Goal: Task Accomplishment & Management: Complete application form

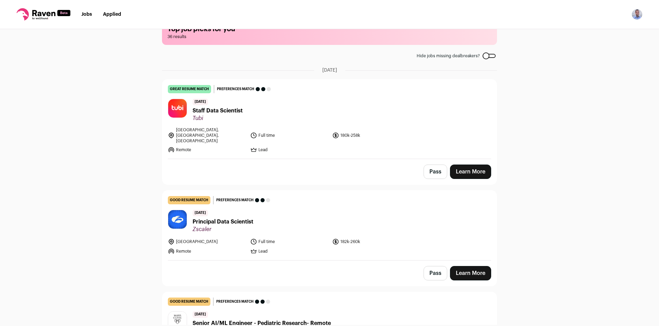
scroll to position [34, 0]
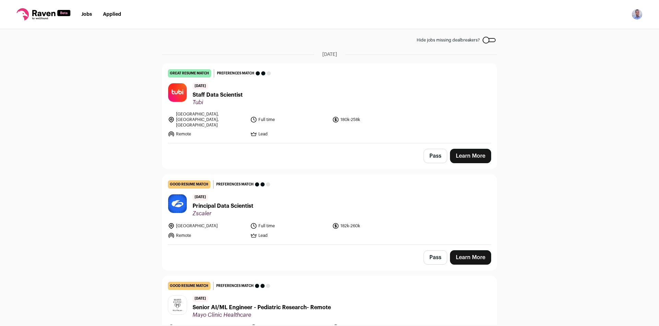
click at [461, 149] on link "Learn More" at bounding box center [470, 156] width 41 height 14
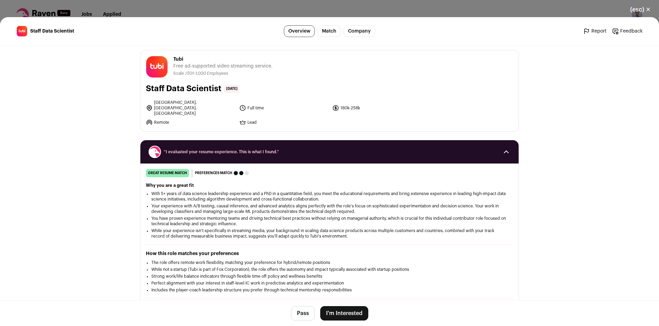
scroll to position [0, 0]
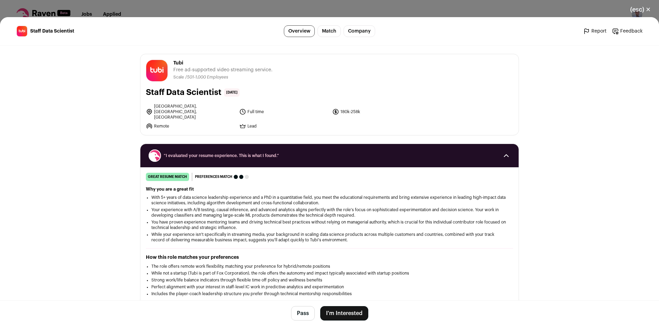
click at [182, 9] on div "(esc) ✕ Staff Data Scientist Overview Match Company Report Feedback Report Feed…" at bounding box center [329, 163] width 659 height 326
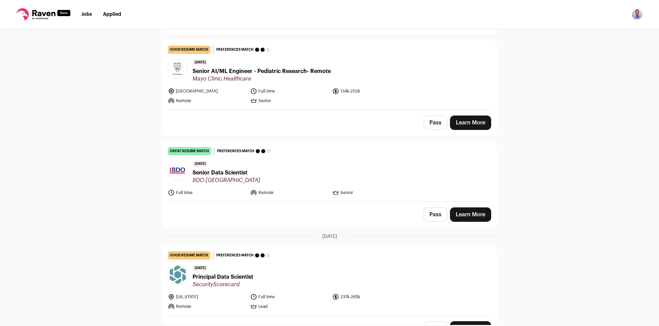
scroll to position [336, 0]
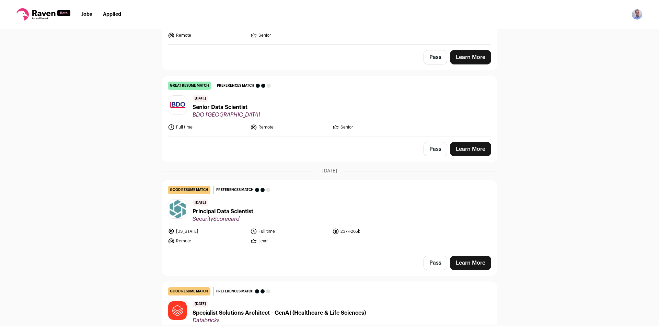
click at [435, 142] on button "Pass" at bounding box center [436, 149] width 24 height 14
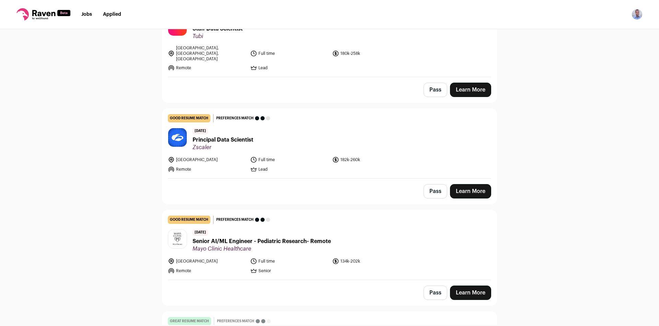
scroll to position [103, 0]
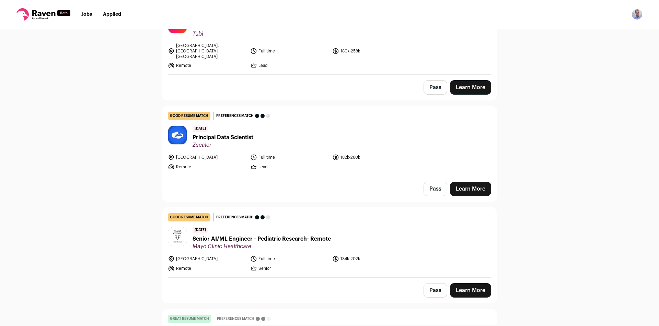
click at [466, 186] on link "Learn More" at bounding box center [470, 189] width 41 height 14
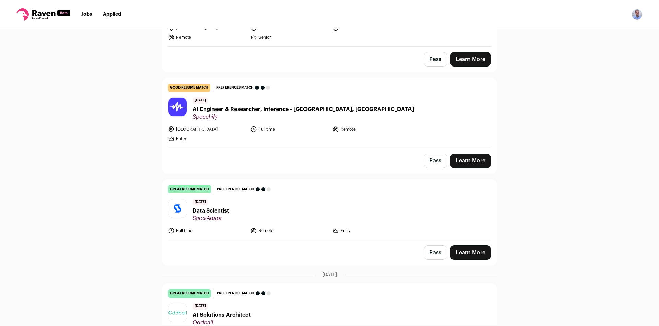
scroll to position [652, 0]
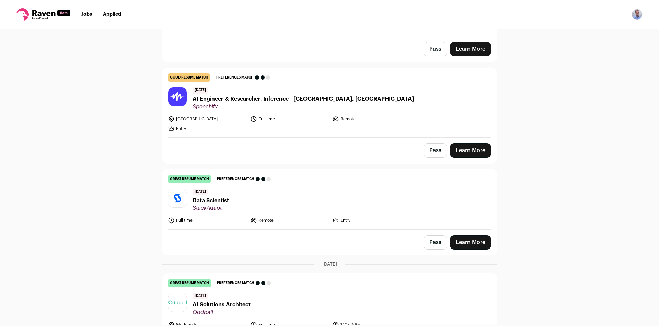
click at [305, 103] on span "Speechify" at bounding box center [303, 106] width 221 height 7
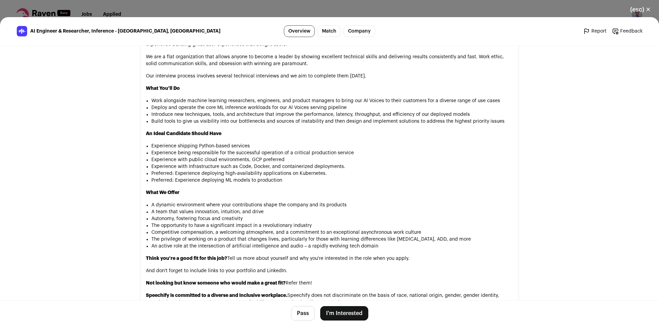
scroll to position [516, 0]
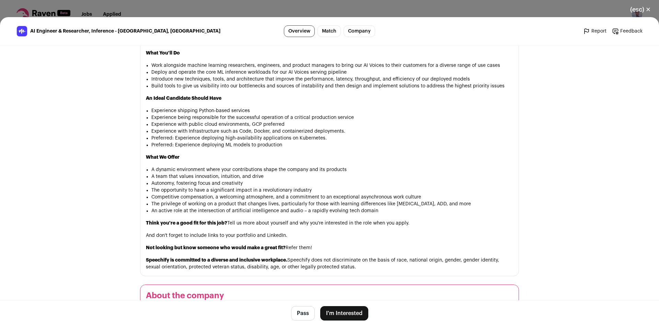
click at [333, 311] on button "I'm Interested" at bounding box center [344, 314] width 48 height 14
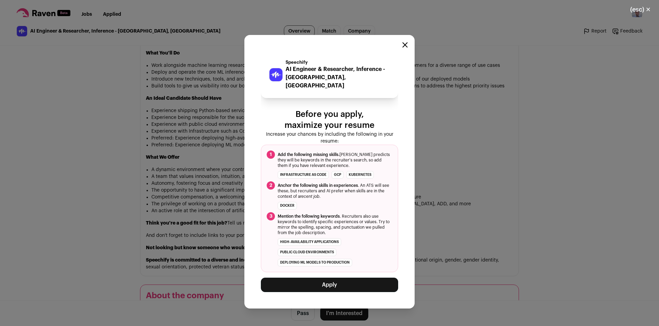
click at [335, 289] on div "Speechify AI Engineer & Researcher, Inference - [GEOGRAPHIC_DATA], [GEOGRAPHIC_…" at bounding box center [329, 172] width 170 height 274
click at [336, 286] on button "Apply" at bounding box center [329, 285] width 137 height 14
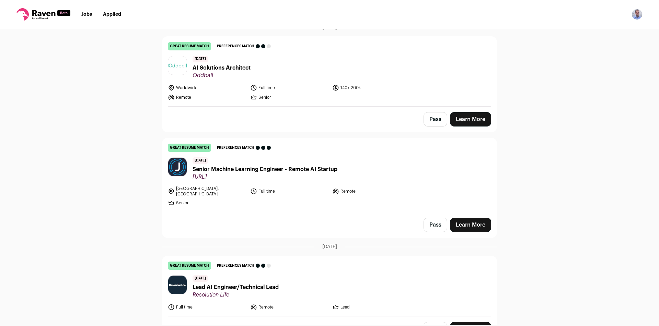
scroll to position [789, 0]
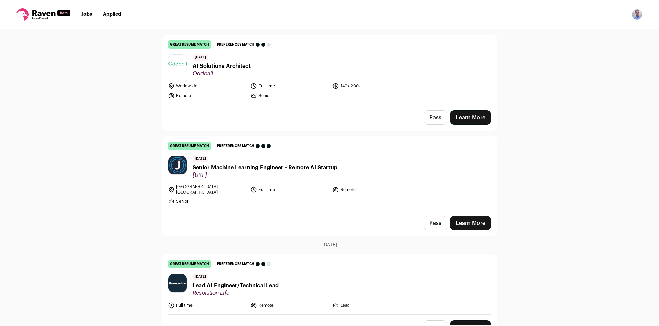
click at [475, 113] on link "Learn More" at bounding box center [470, 118] width 41 height 14
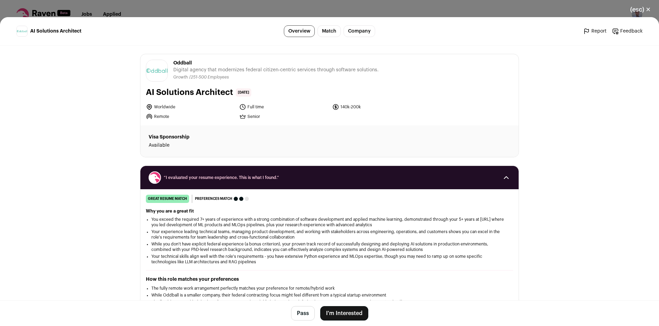
click at [330, 311] on button "I'm Interested" at bounding box center [344, 314] width 48 height 14
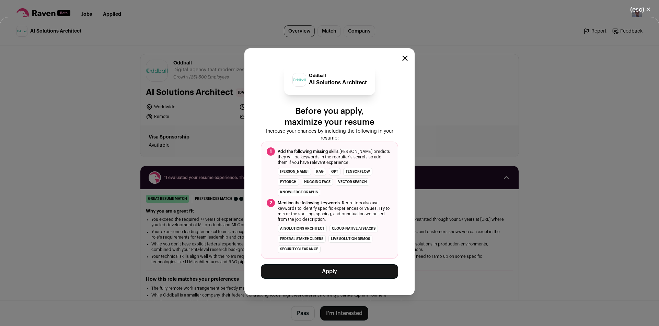
click at [334, 274] on button "Apply" at bounding box center [329, 272] width 137 height 14
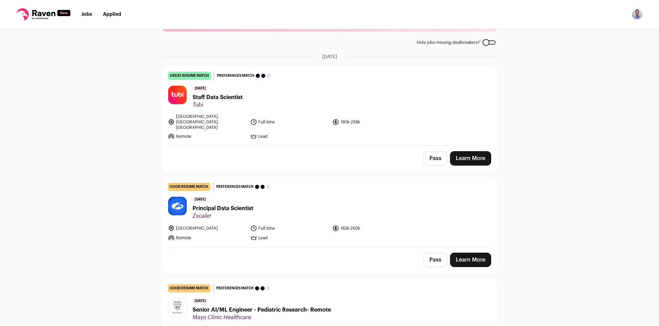
scroll to position [0, 0]
